Goal: Task Accomplishment & Management: Manage account settings

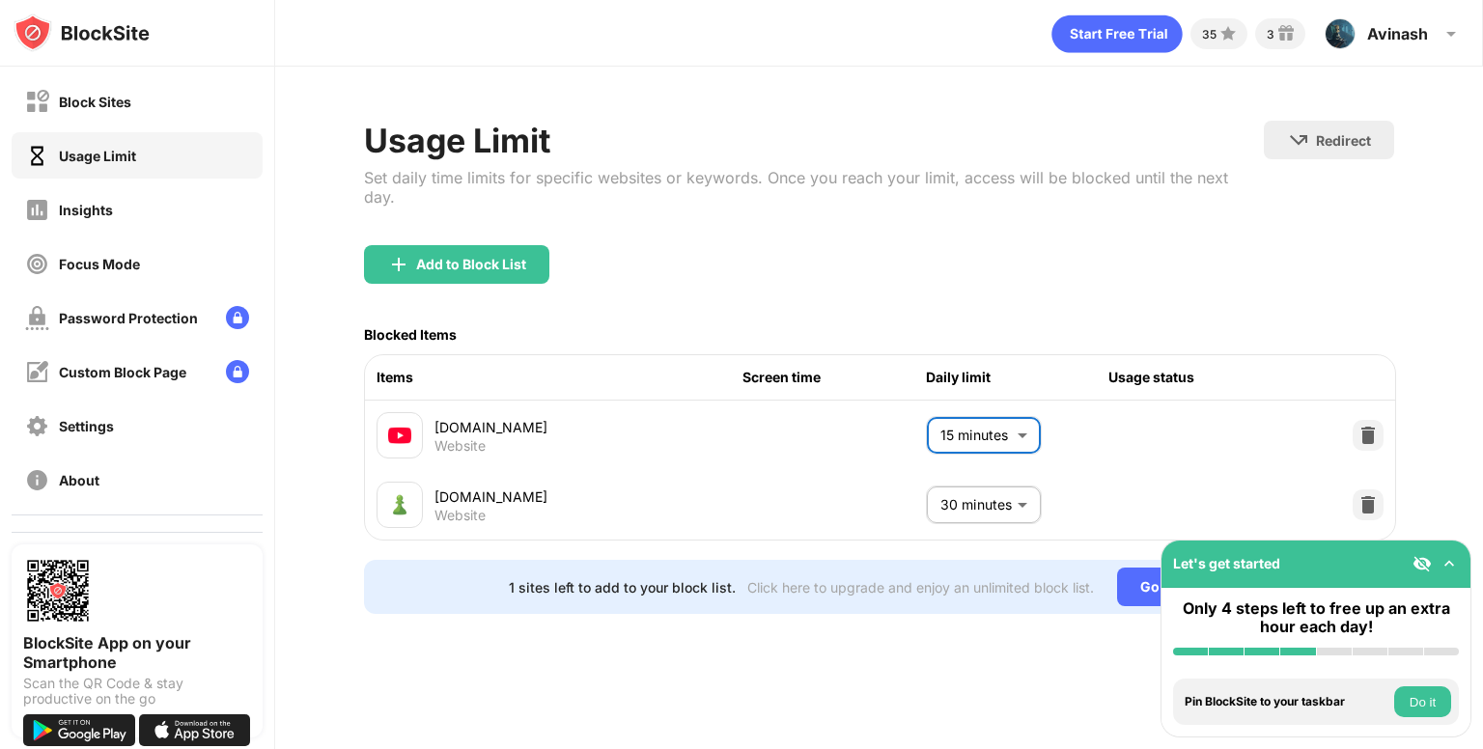
click at [992, 422] on body "Block Sites Usage Limit Insights Focus Mode Password Protection Custom Block Pa…" at bounding box center [741, 374] width 1483 height 749
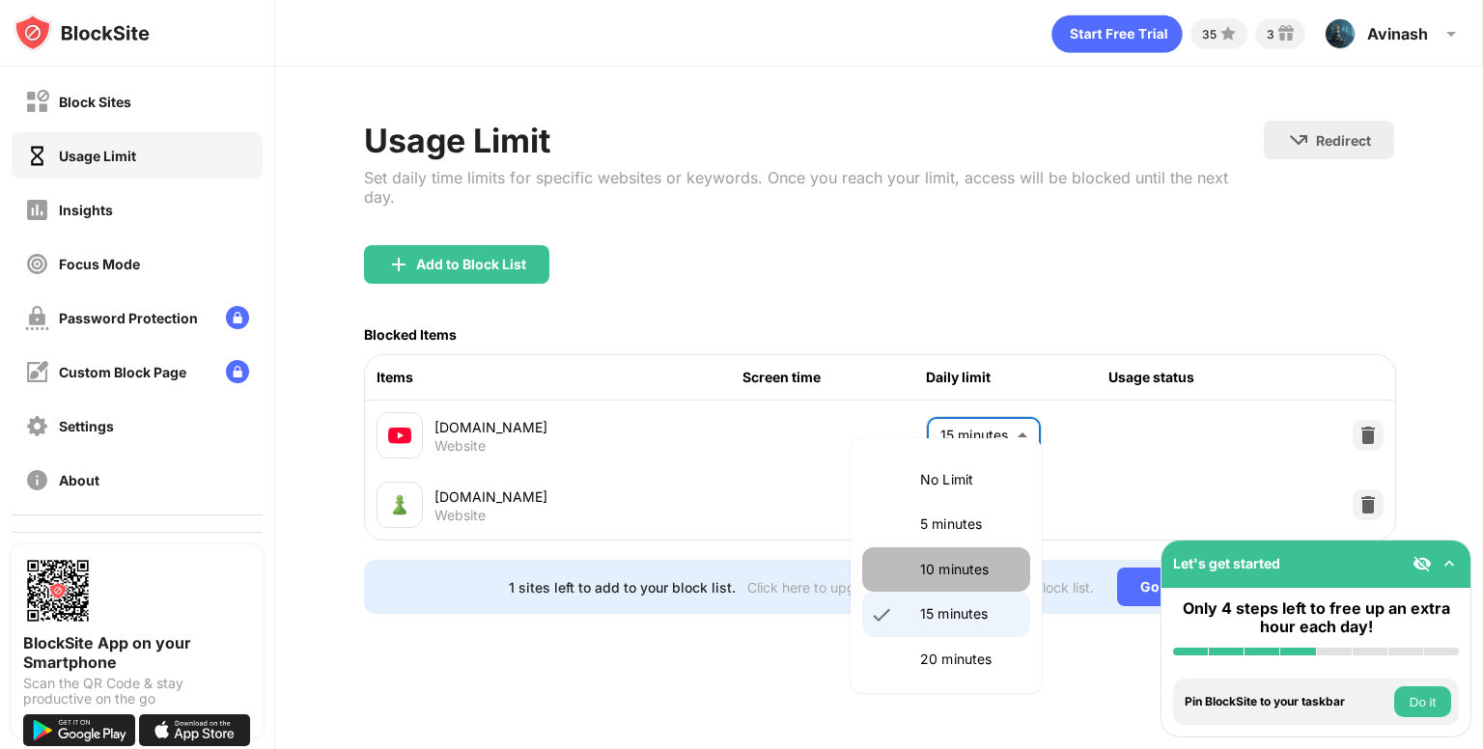
click at [973, 553] on li "10 minutes" at bounding box center [946, 569] width 168 height 44
type input "**"
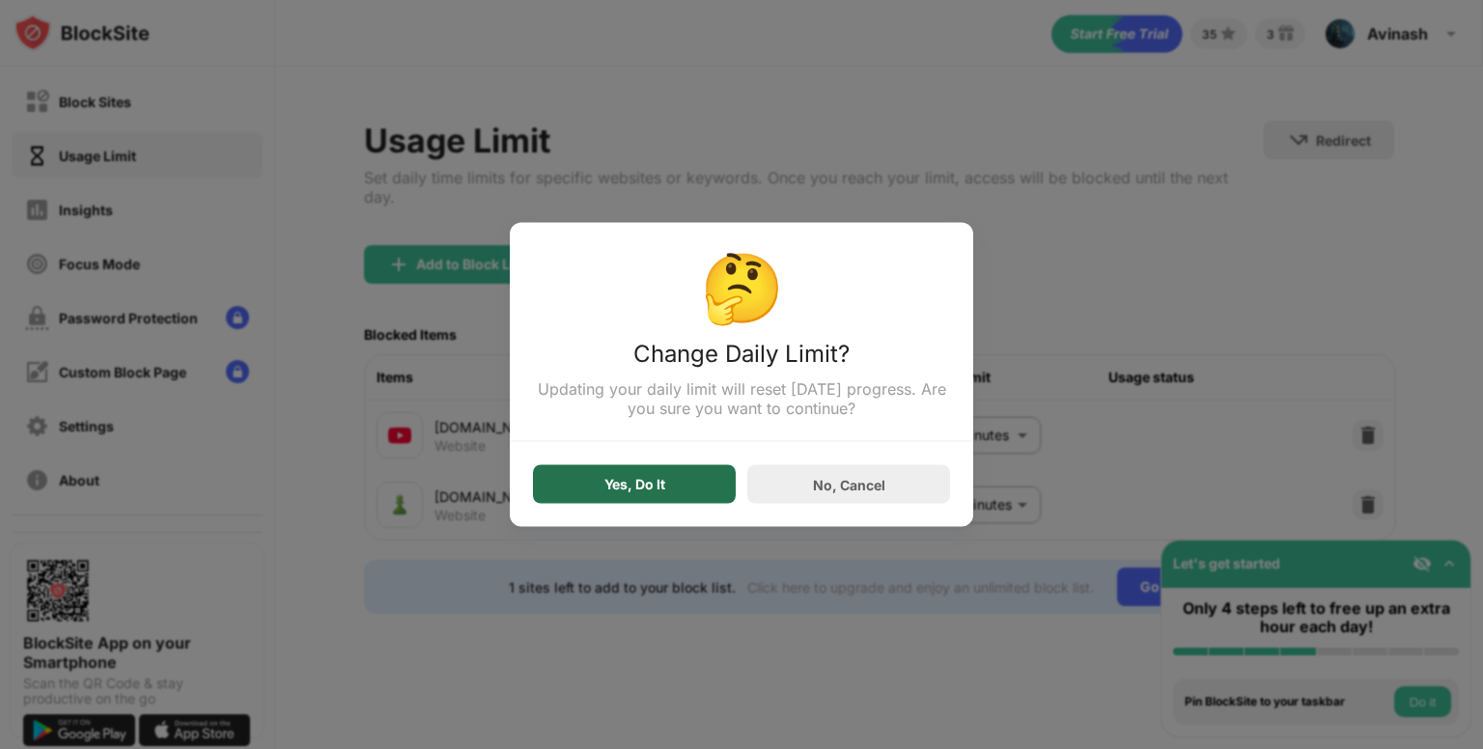
click at [675, 500] on div "Yes, Do It" at bounding box center [634, 484] width 203 height 39
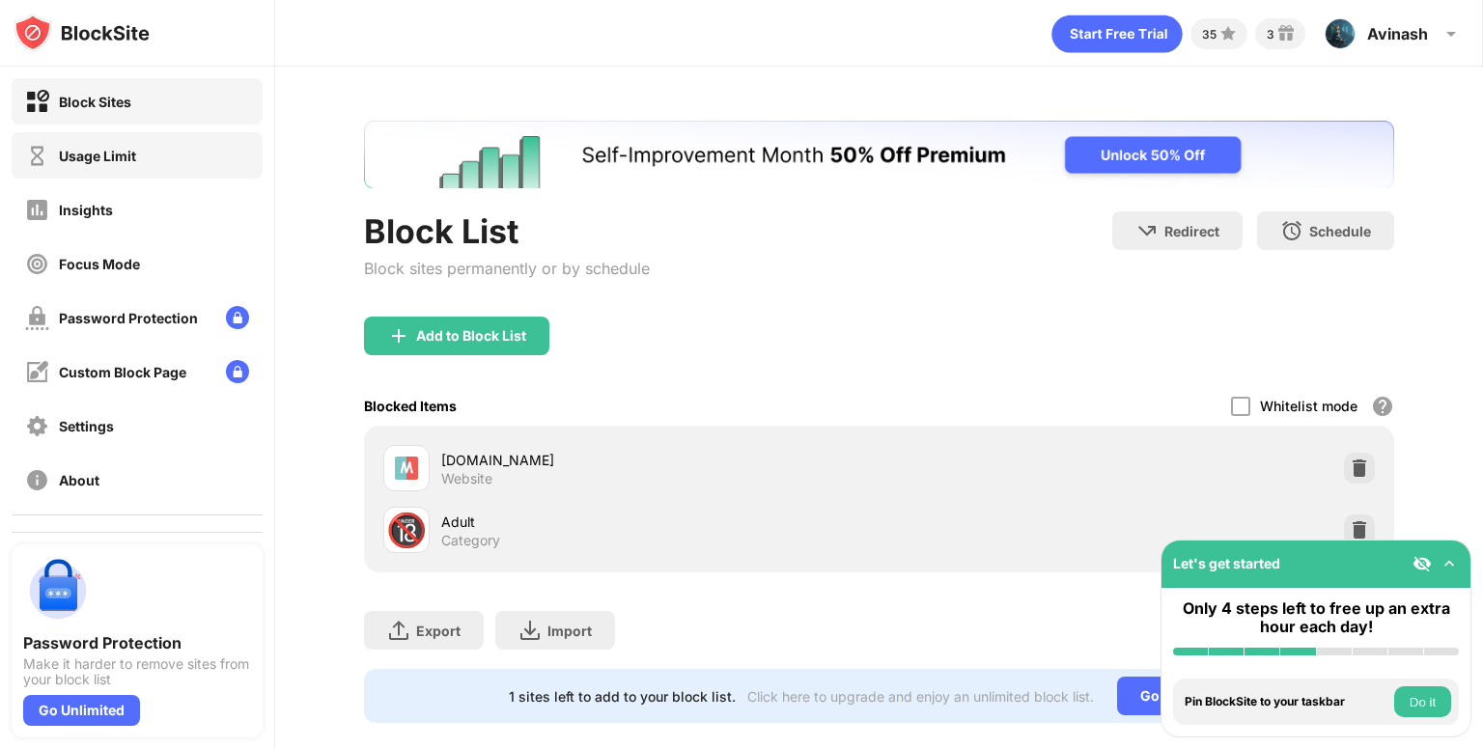
click at [182, 167] on div "Usage Limit" at bounding box center [137, 155] width 251 height 46
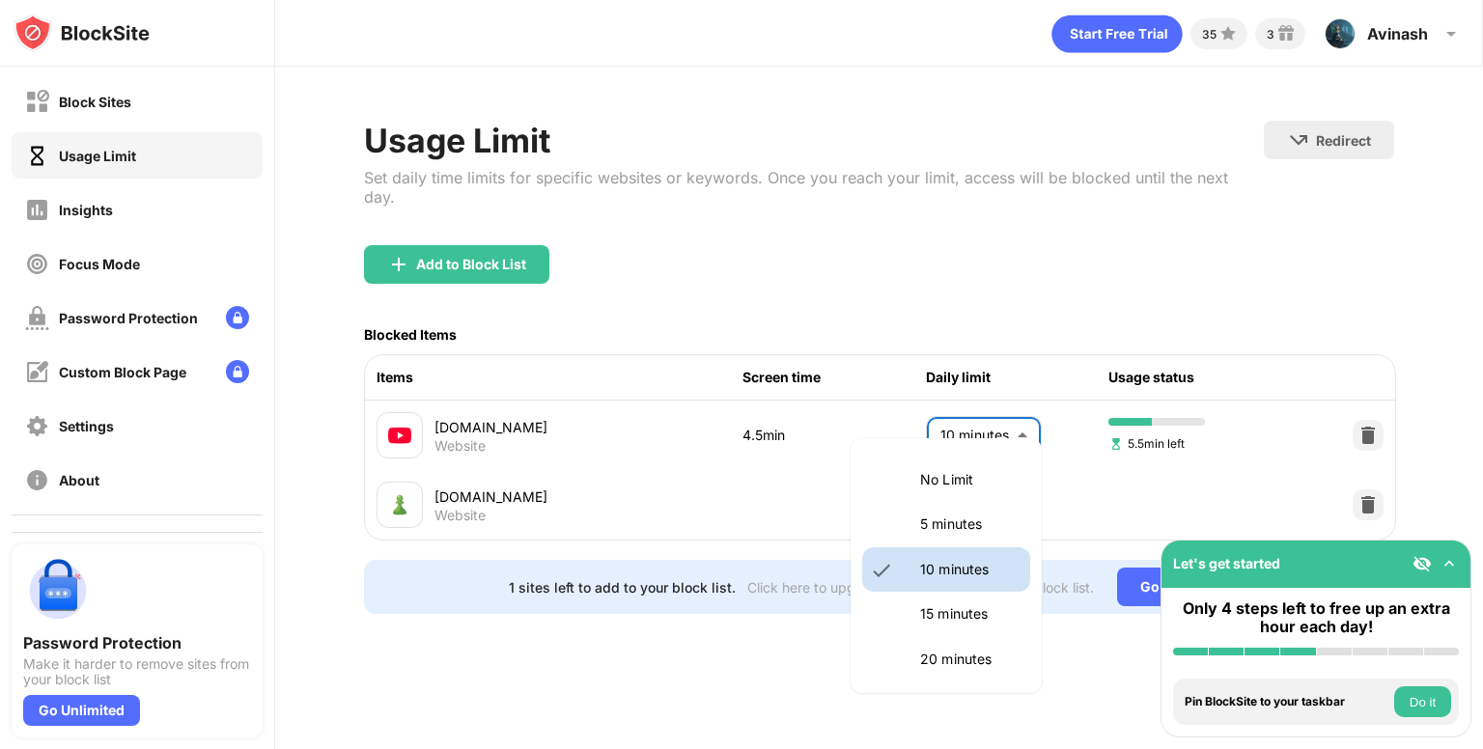
click at [1009, 437] on body "Block Sites Usage Limit Insights Focus Mode Password Protection Custom Block Pa…" at bounding box center [741, 374] width 1483 height 749
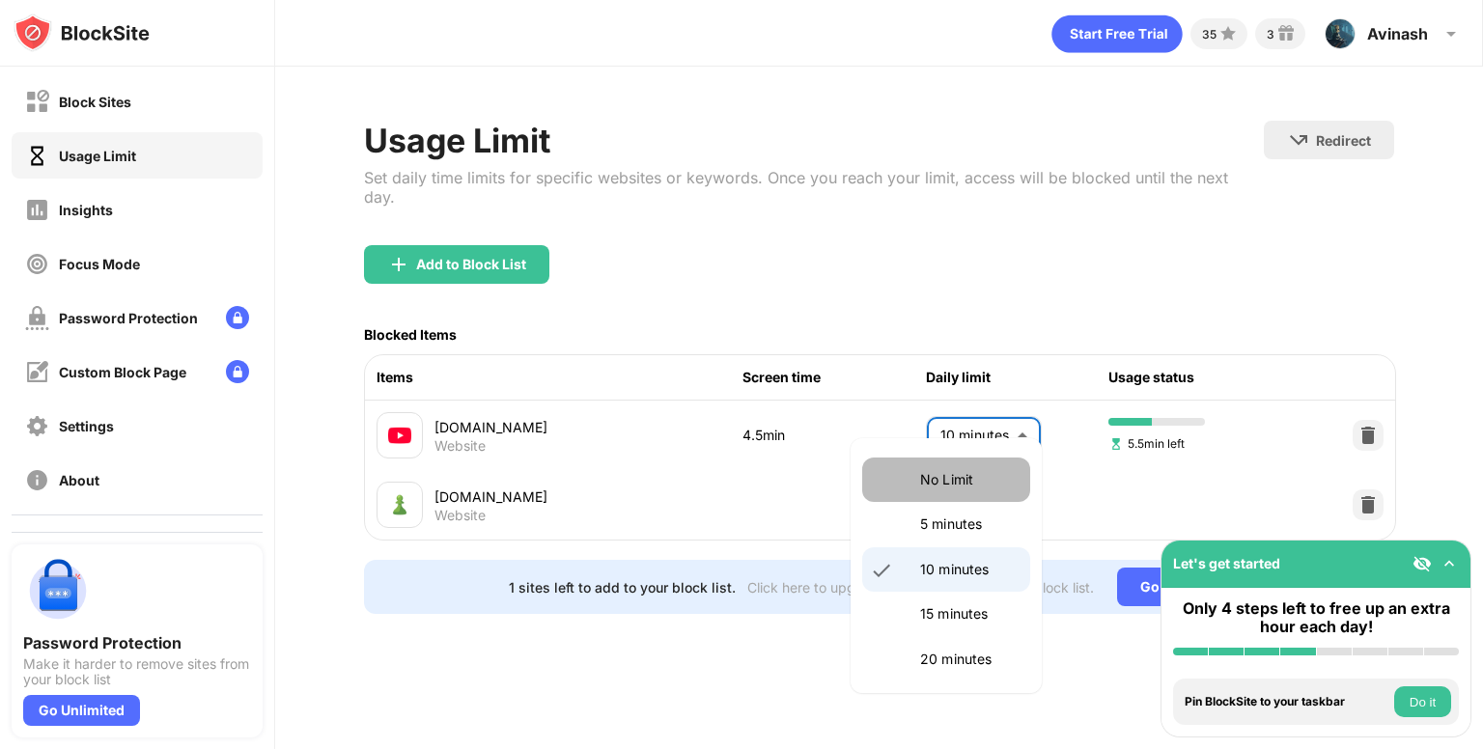
click at [966, 478] on p "No Limit" at bounding box center [969, 479] width 98 height 21
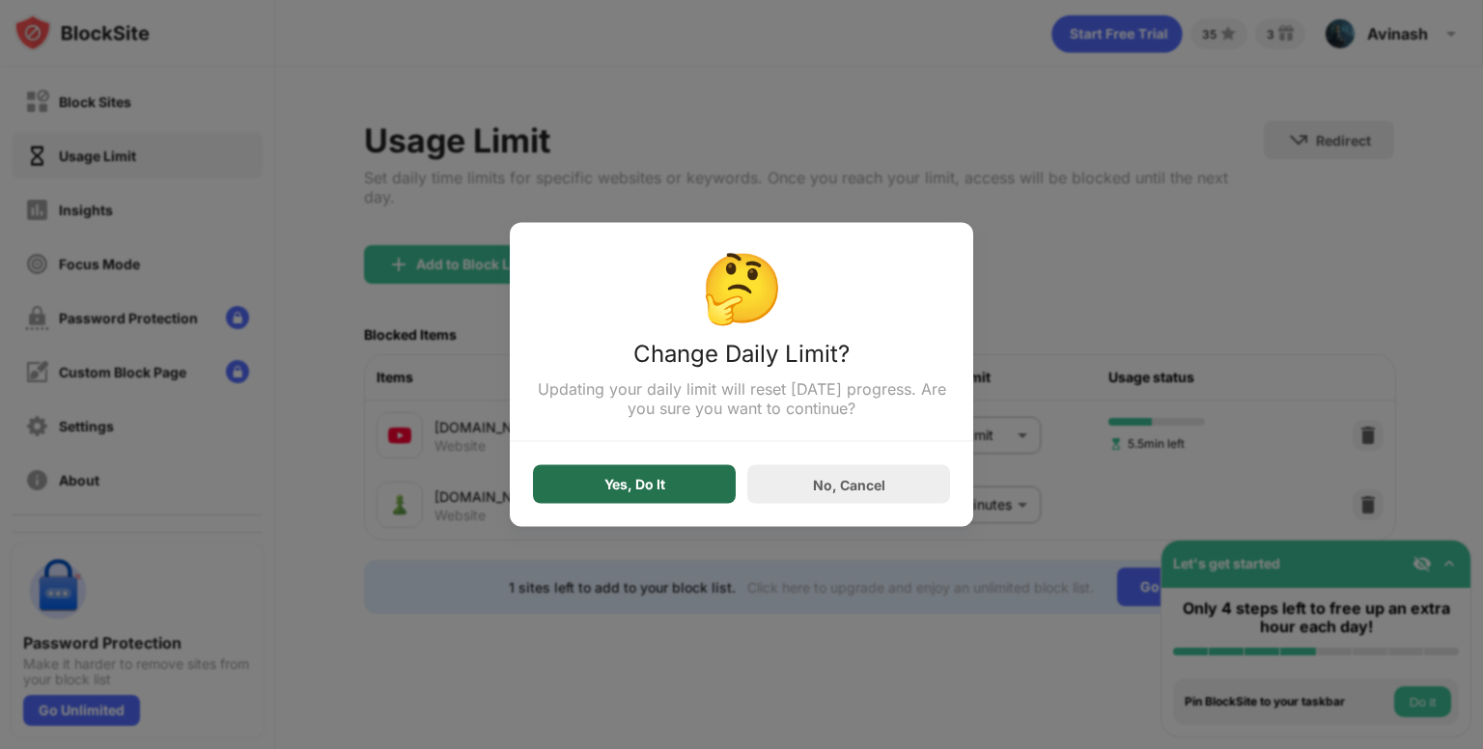
click at [691, 491] on div "Yes, Do It" at bounding box center [634, 484] width 203 height 39
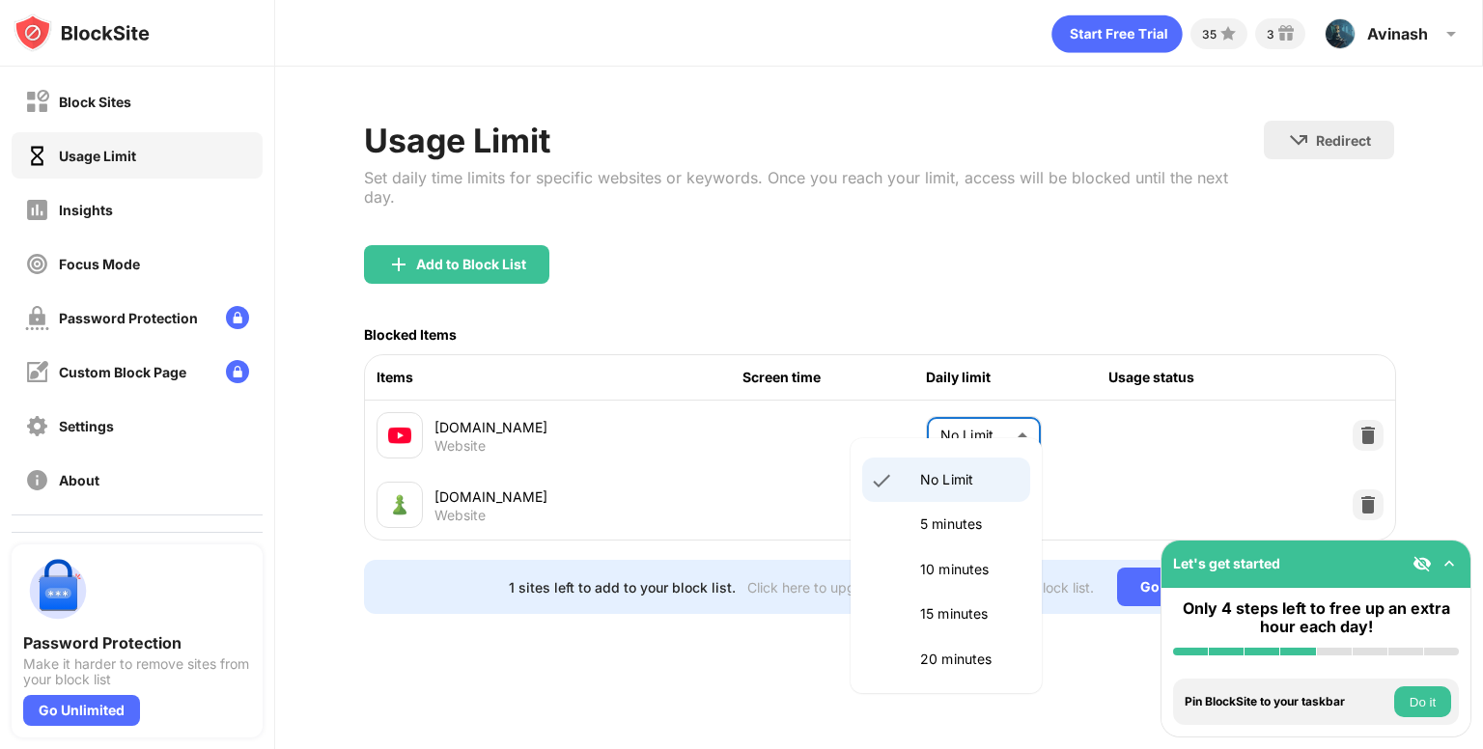
click at [957, 418] on body "Block Sites Usage Limit Insights Focus Mode Password Protection Custom Block Pa…" at bounding box center [741, 374] width 1483 height 749
click at [942, 589] on li "10 minutes" at bounding box center [946, 569] width 168 height 44
type input "**"
